Goal: Information Seeking & Learning: Understand process/instructions

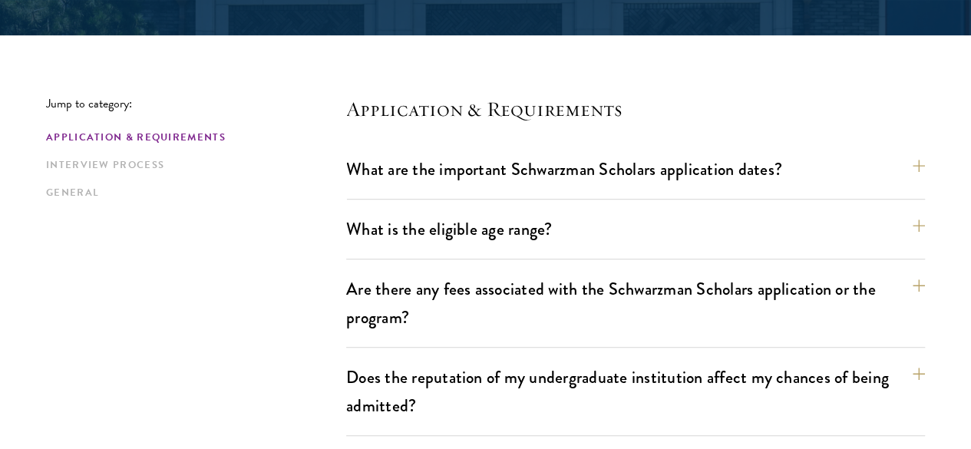
scroll to position [456, 0]
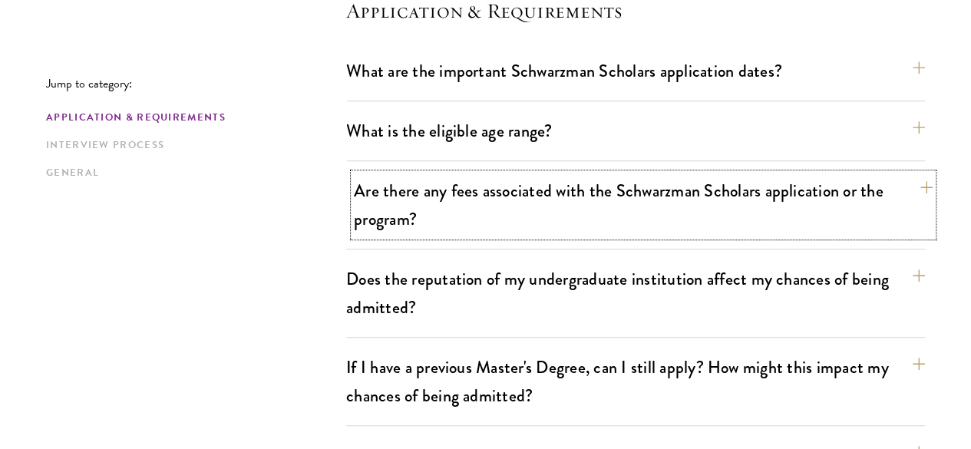
click at [443, 205] on button "Are there any fees associated with the Schwarzman Scholars application or the p…" at bounding box center [643, 204] width 579 height 63
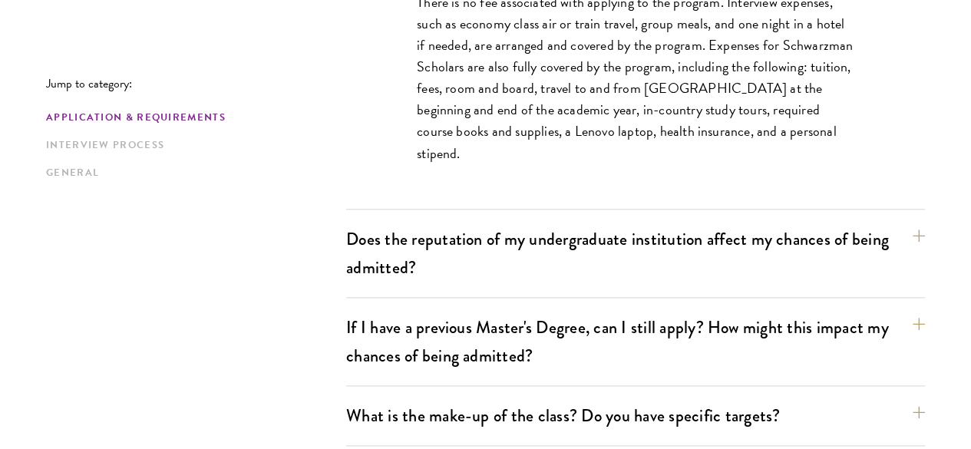
scroll to position [737, 0]
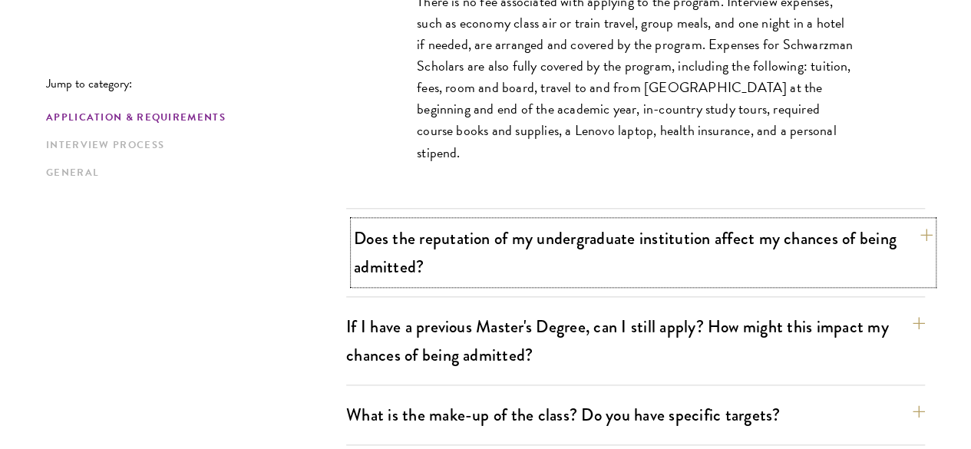
click at [441, 246] on button "Does the reputation of my undergraduate institution affect my chances of being …" at bounding box center [643, 252] width 579 height 63
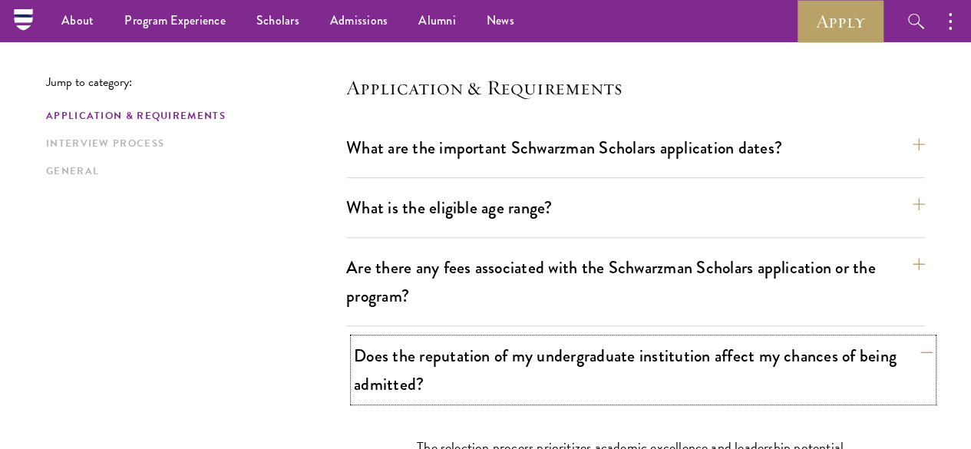
scroll to position [374, 0]
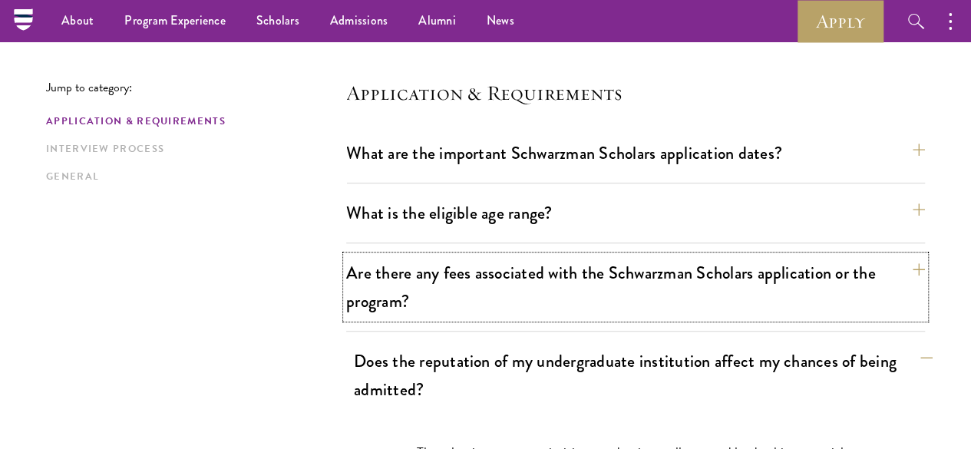
click at [441, 256] on button "Are there any fees associated with the Schwarzman Scholars application or the p…" at bounding box center [635, 287] width 579 height 63
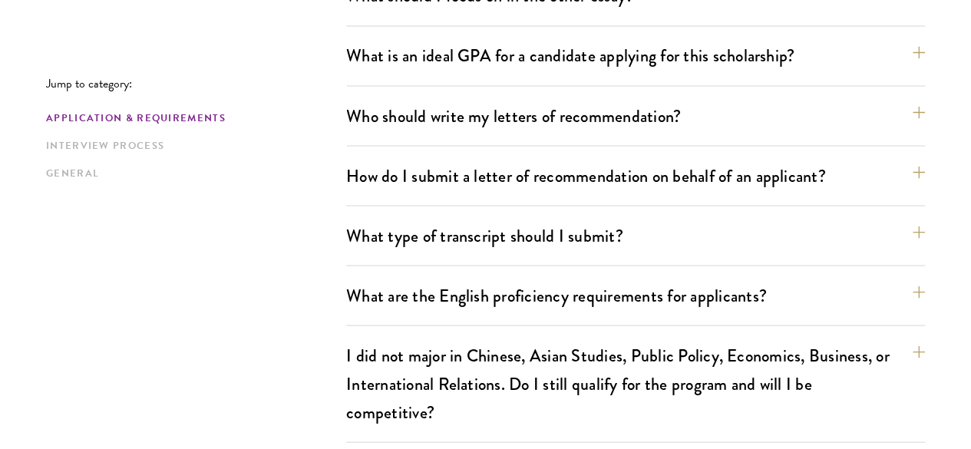
scroll to position [1365, 0]
click at [154, 147] on link "Interview Process" at bounding box center [191, 145] width 291 height 16
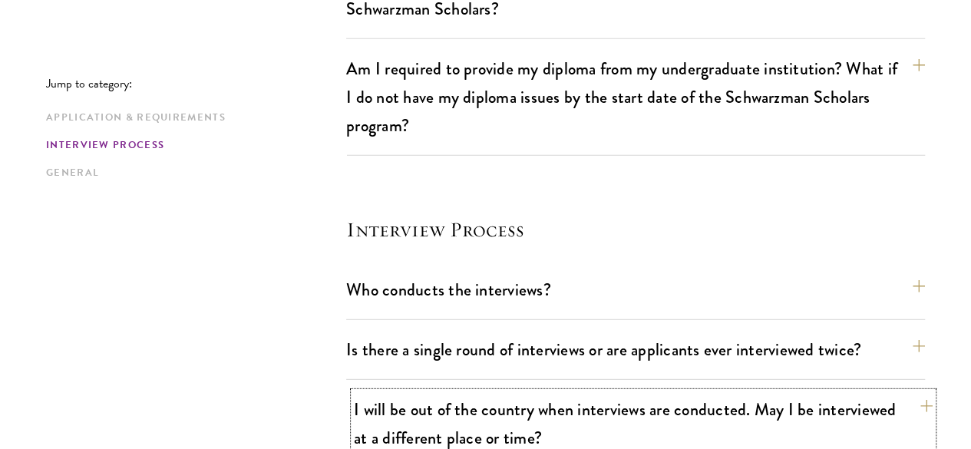
click at [474, 392] on button "I will be out of the country when interviews are conducted. May I be interviewe…" at bounding box center [643, 423] width 579 height 63
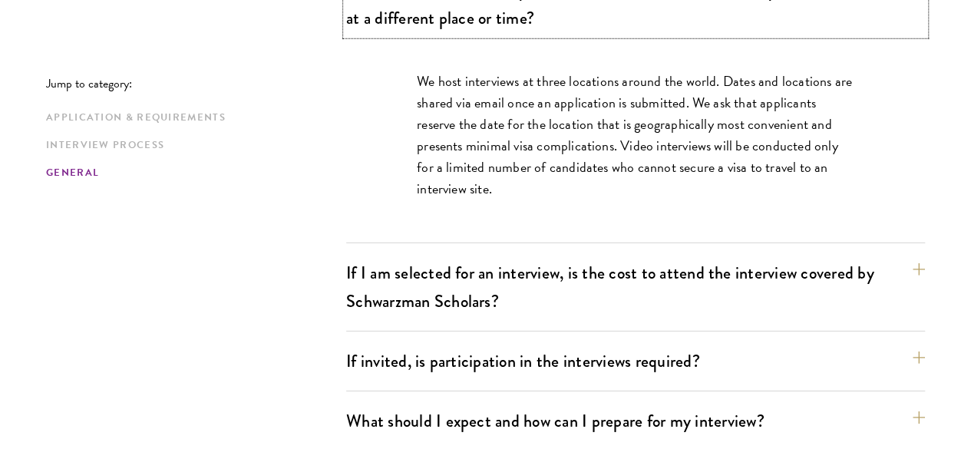
scroll to position [2191, 0]
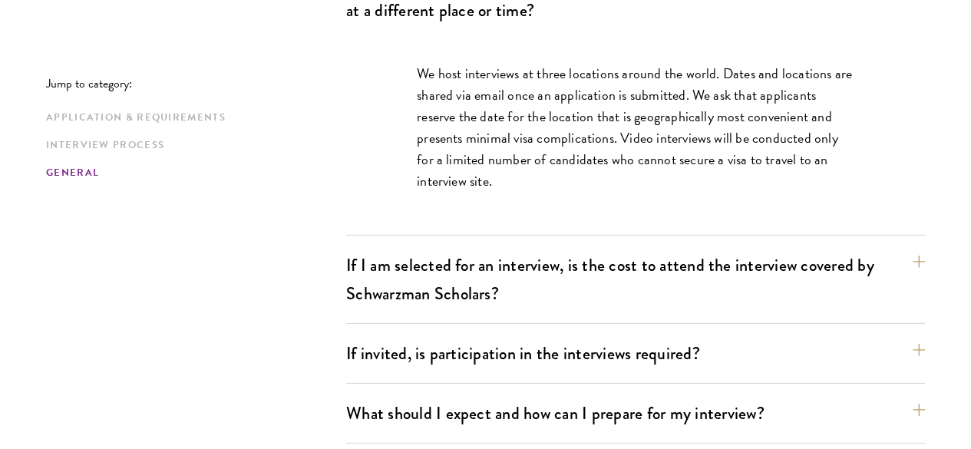
click at [129, 163] on div "Application & Requirements Interview Process General" at bounding box center [196, 145] width 300 height 71
click at [107, 173] on link "General" at bounding box center [191, 173] width 291 height 16
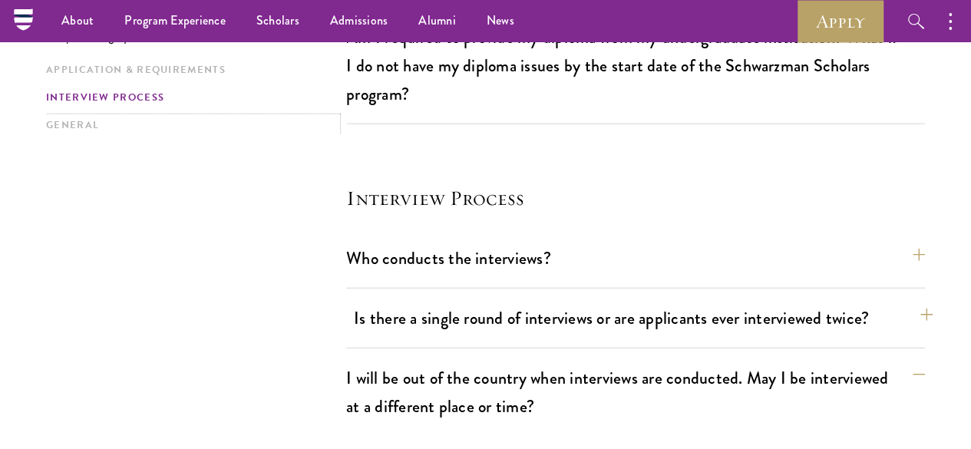
scroll to position [1793, 0]
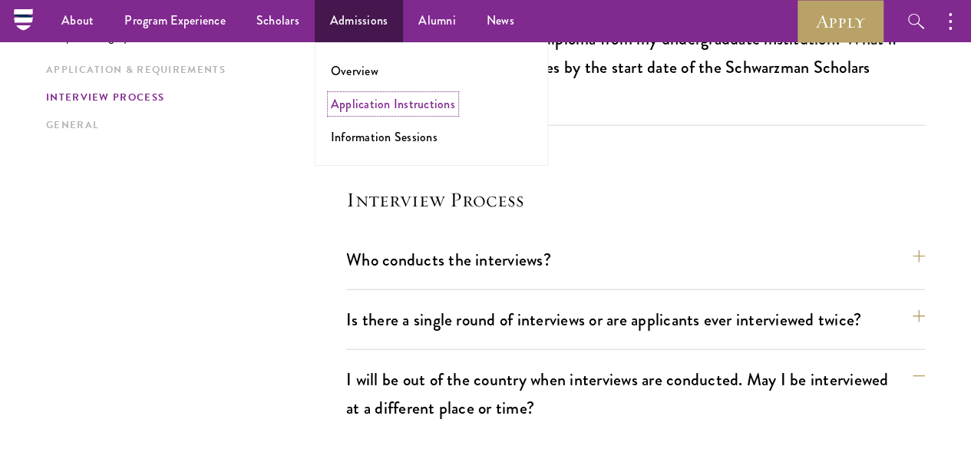
click at [372, 104] on link "Application Instructions" at bounding box center [393, 104] width 124 height 18
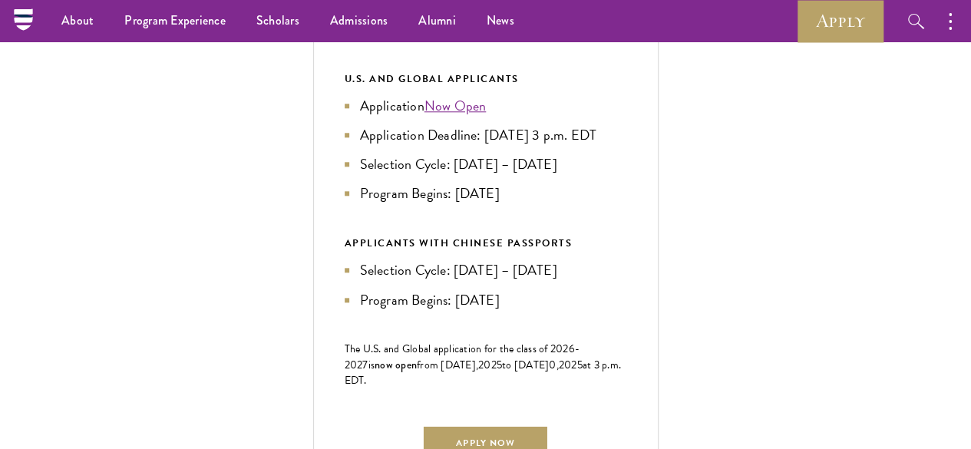
scroll to position [741, 0]
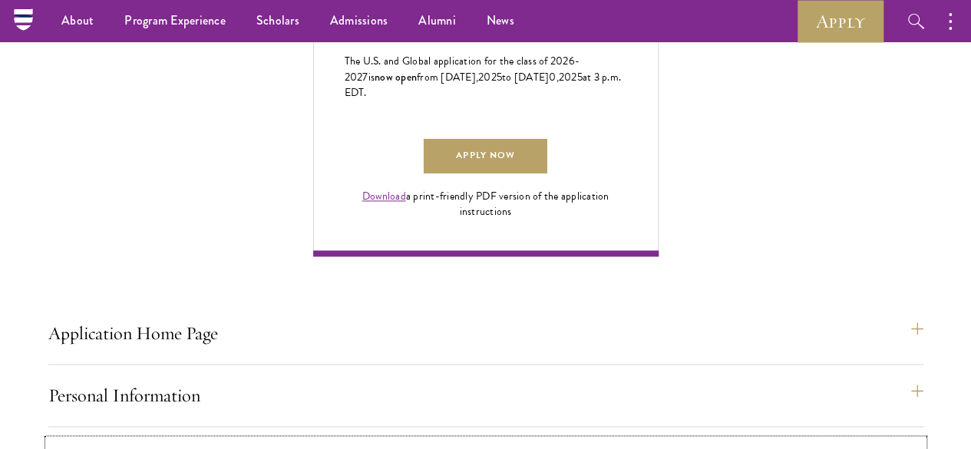
scroll to position [1029, 0]
click at [406, 205] on link "Download" at bounding box center [384, 197] width 44 height 16
